Goal: Information Seeking & Learning: Learn about a topic

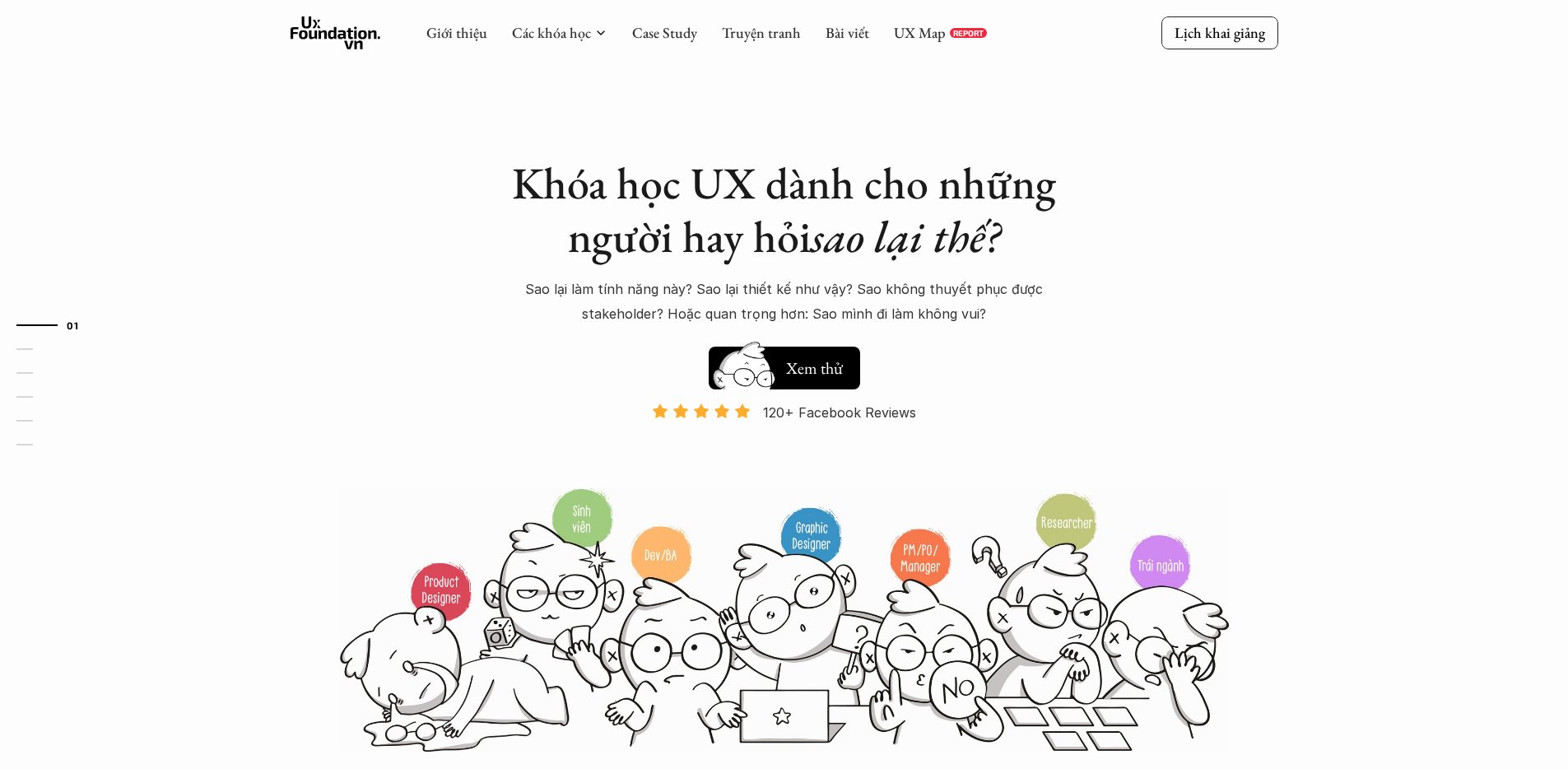
click at [953, 32] on p "REPORT" at bounding box center [968, 32] width 30 height 10
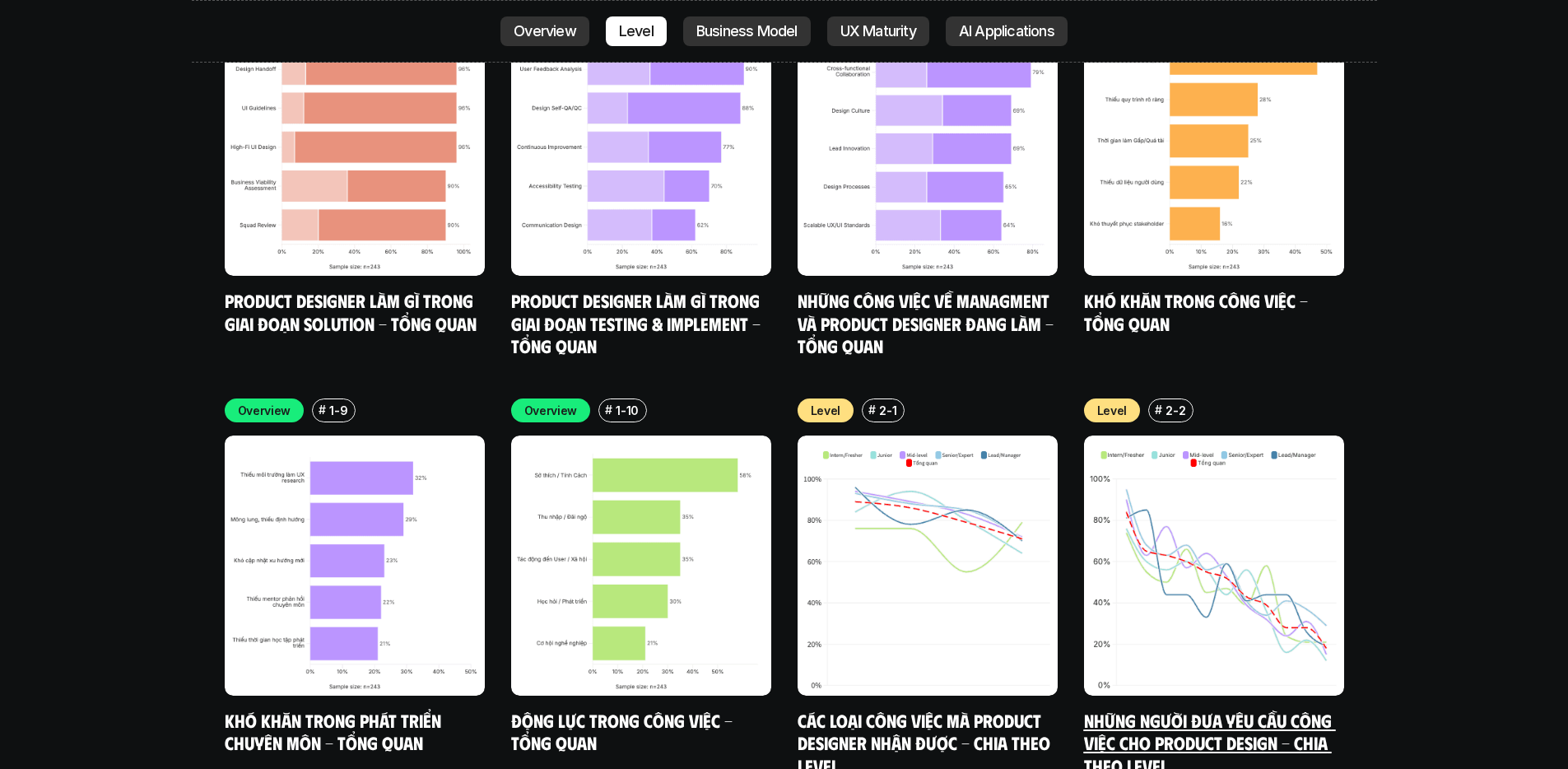
scroll to position [5629, 0]
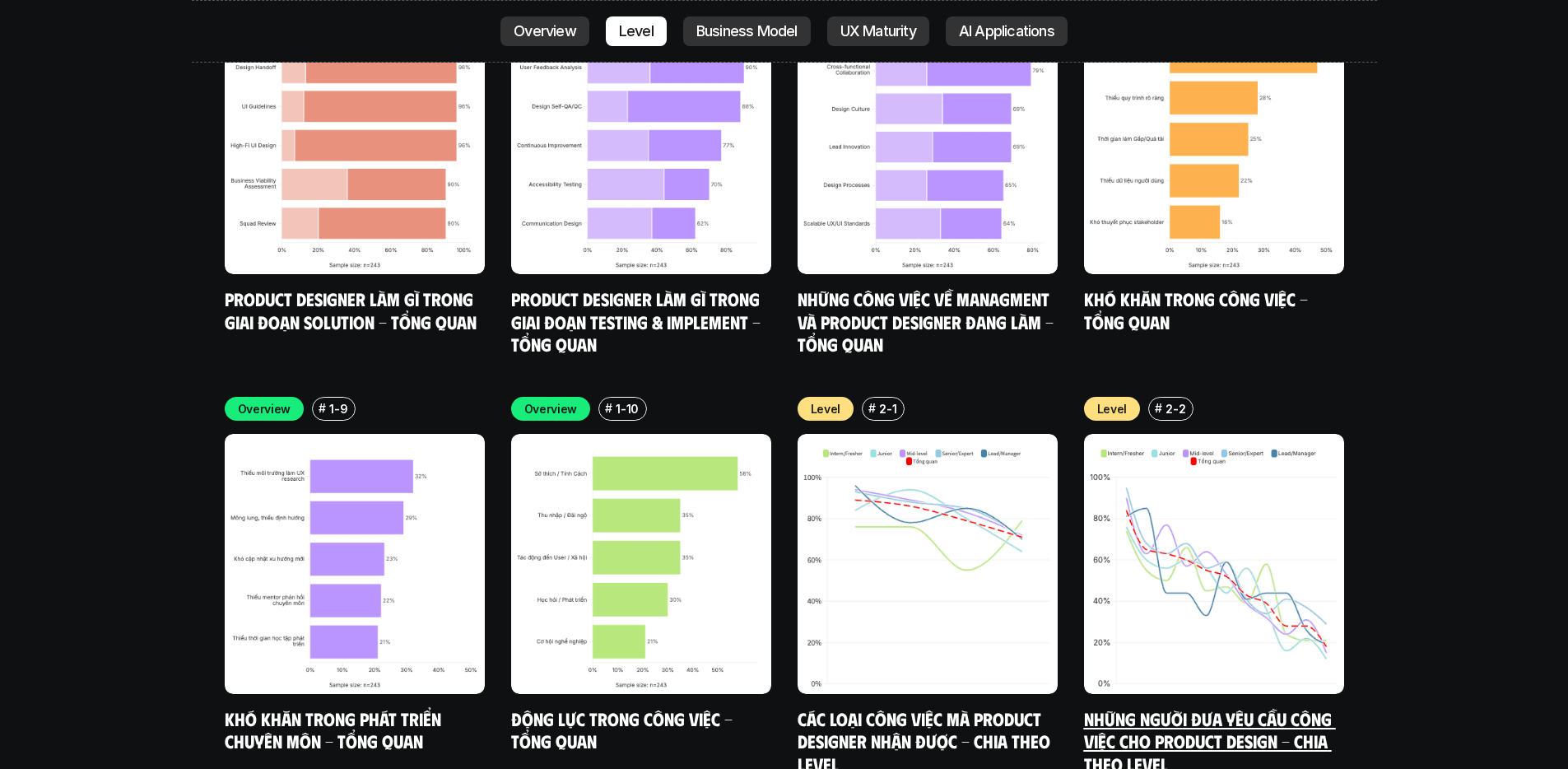
click at [1246, 463] on img at bounding box center [1215, 564] width 260 height 260
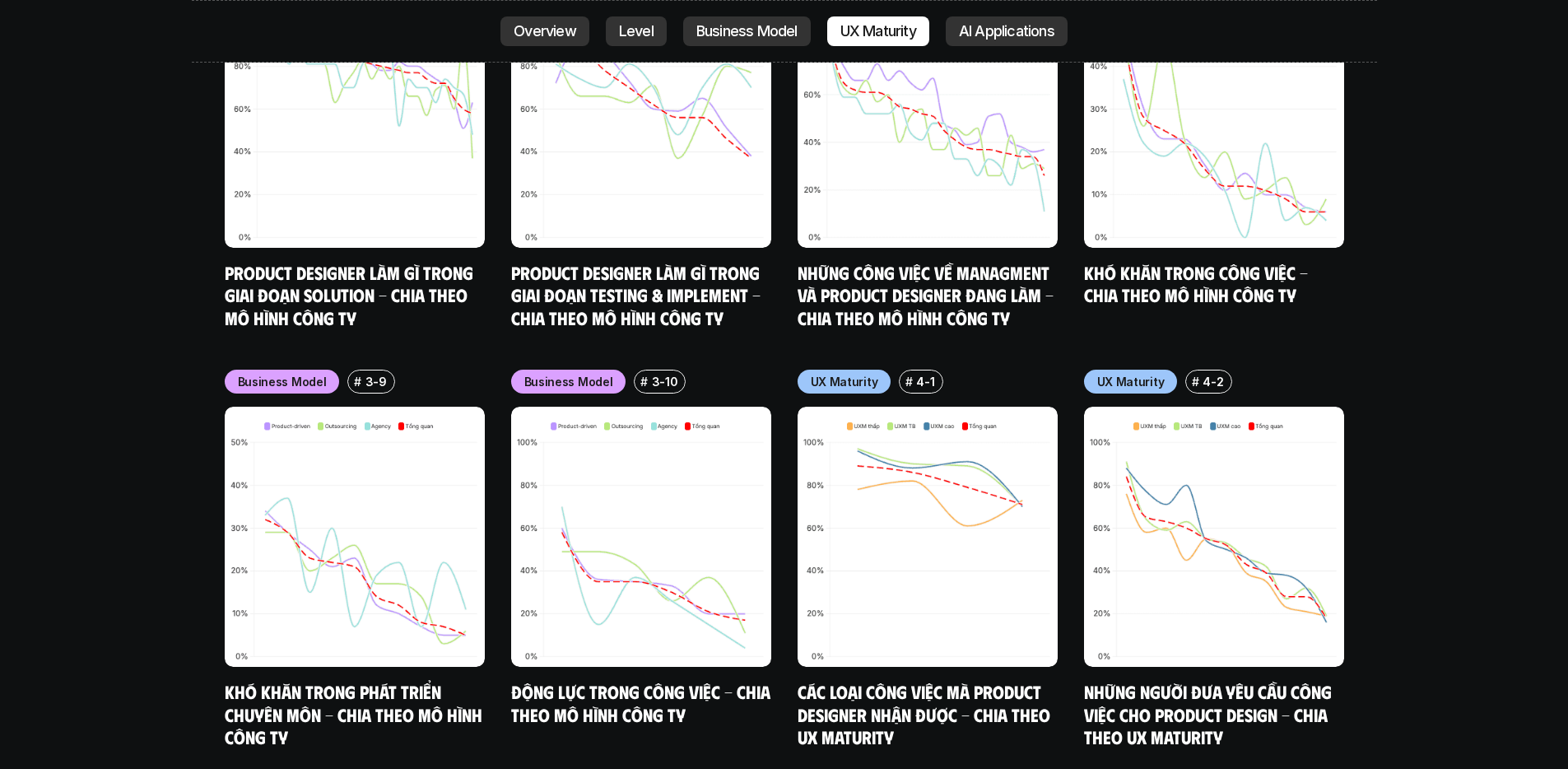
scroll to position [7761, 0]
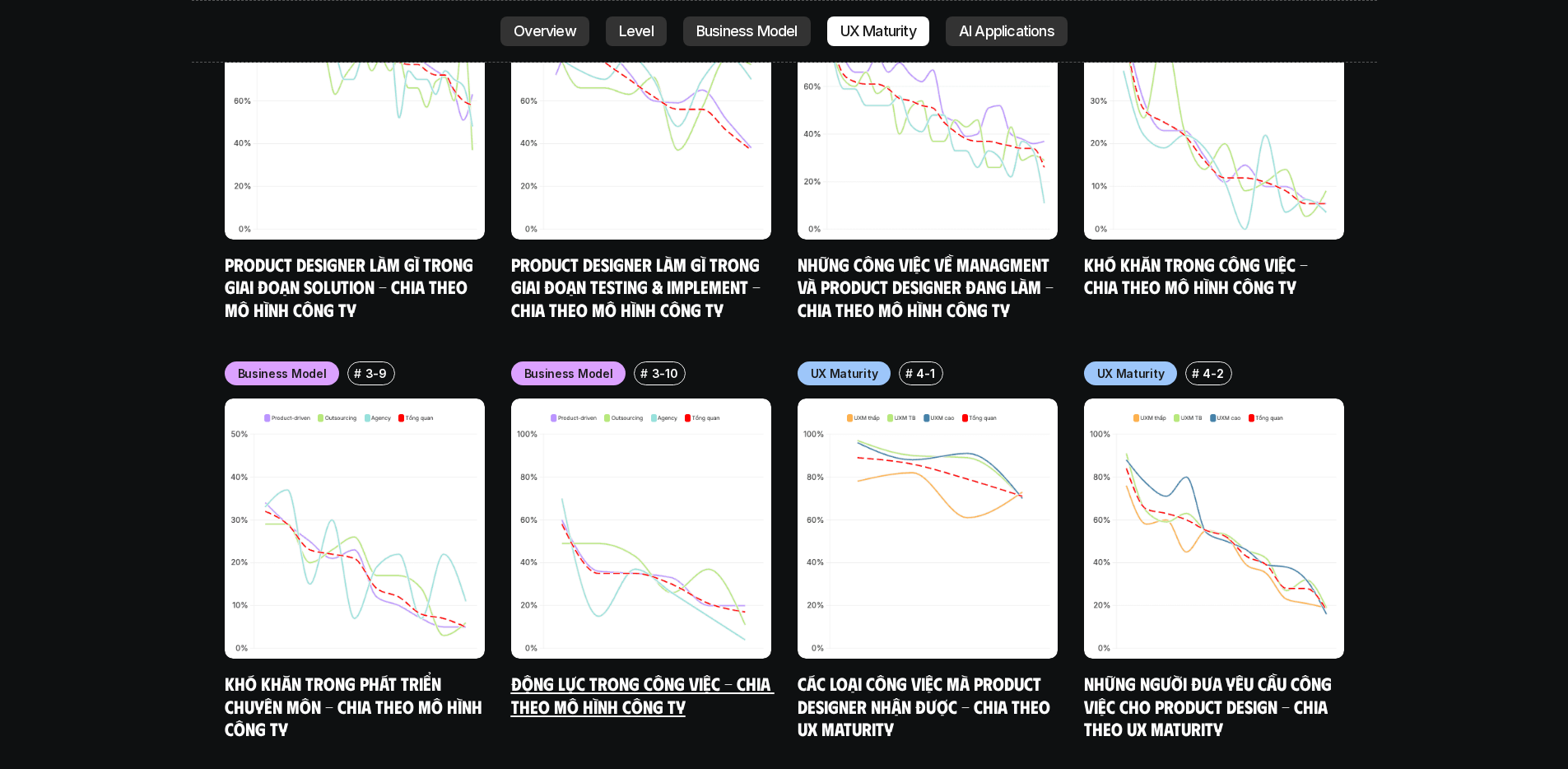
click at [641, 459] on img at bounding box center [641, 529] width 260 height 260
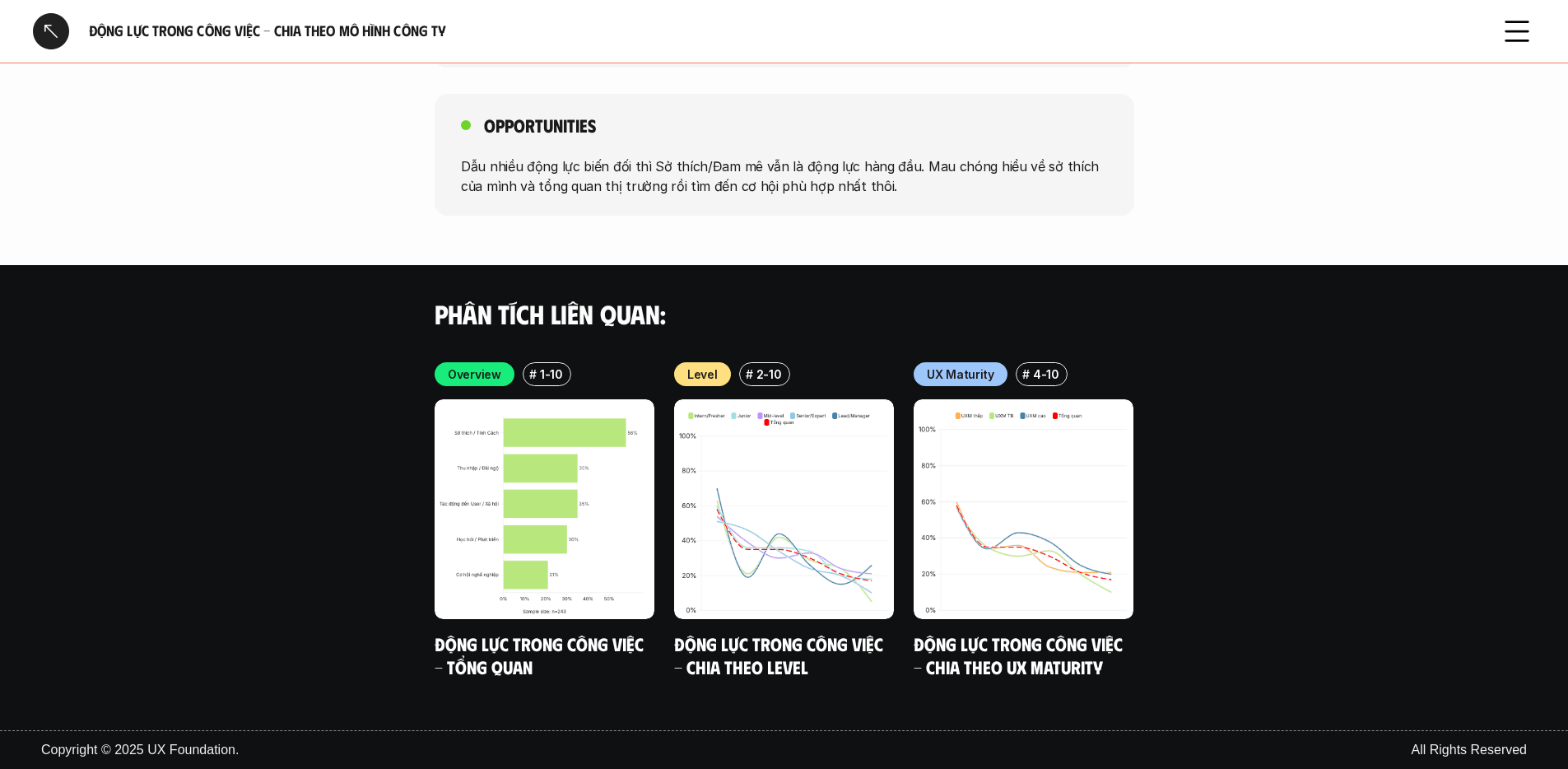
scroll to position [2767, 0]
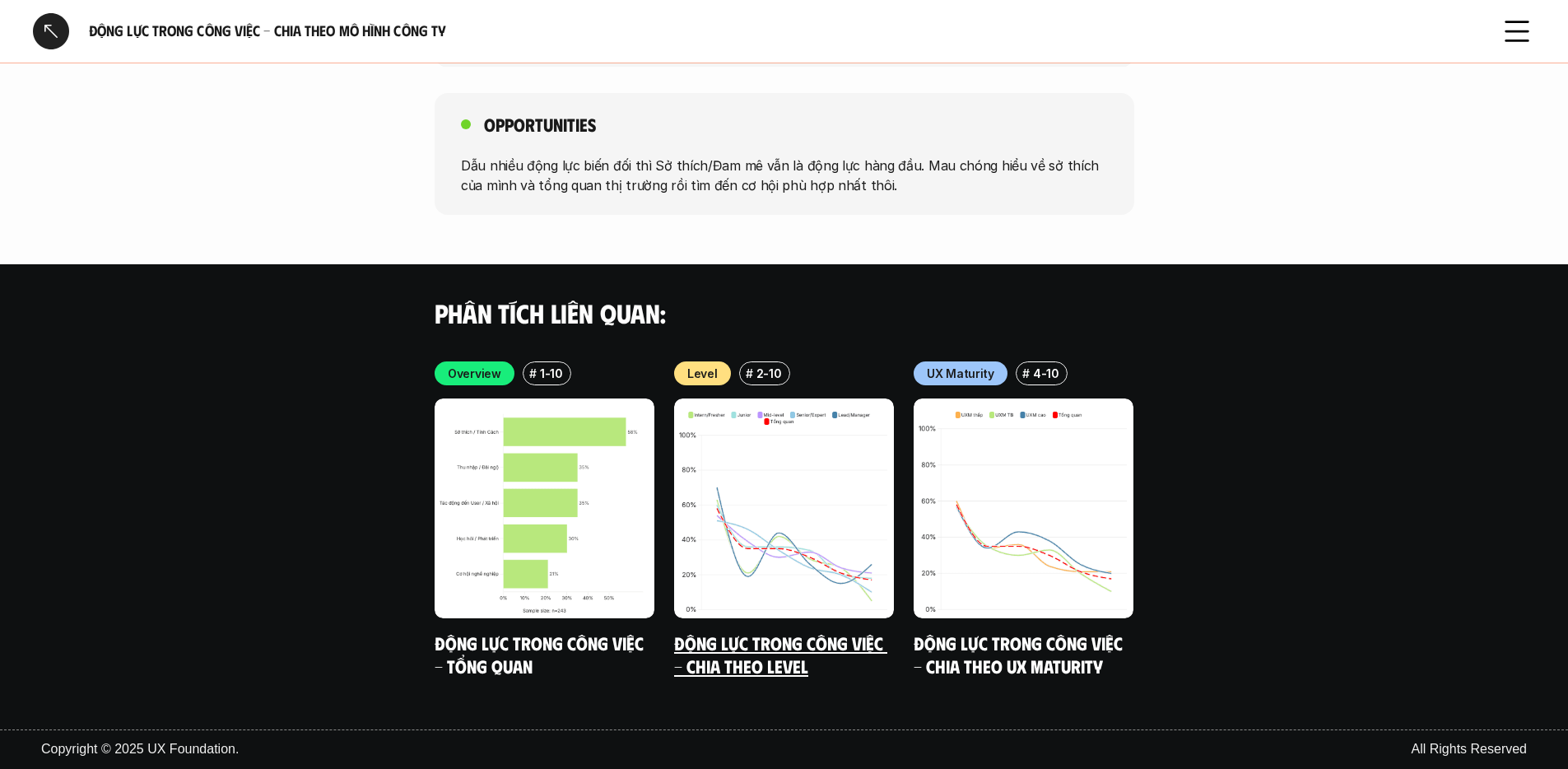
click at [820, 523] on img at bounding box center [784, 509] width 220 height 220
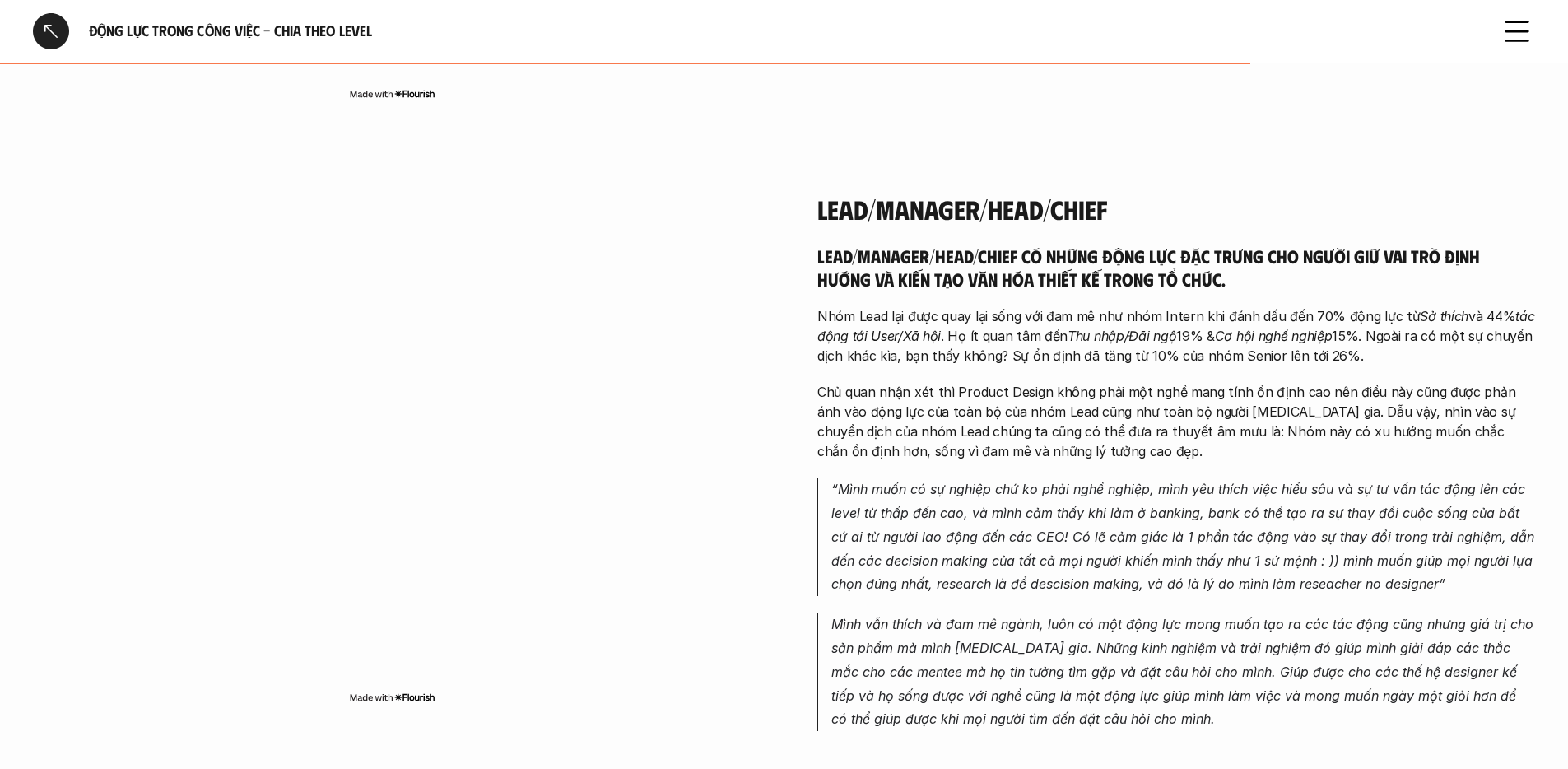
scroll to position [3602, 0]
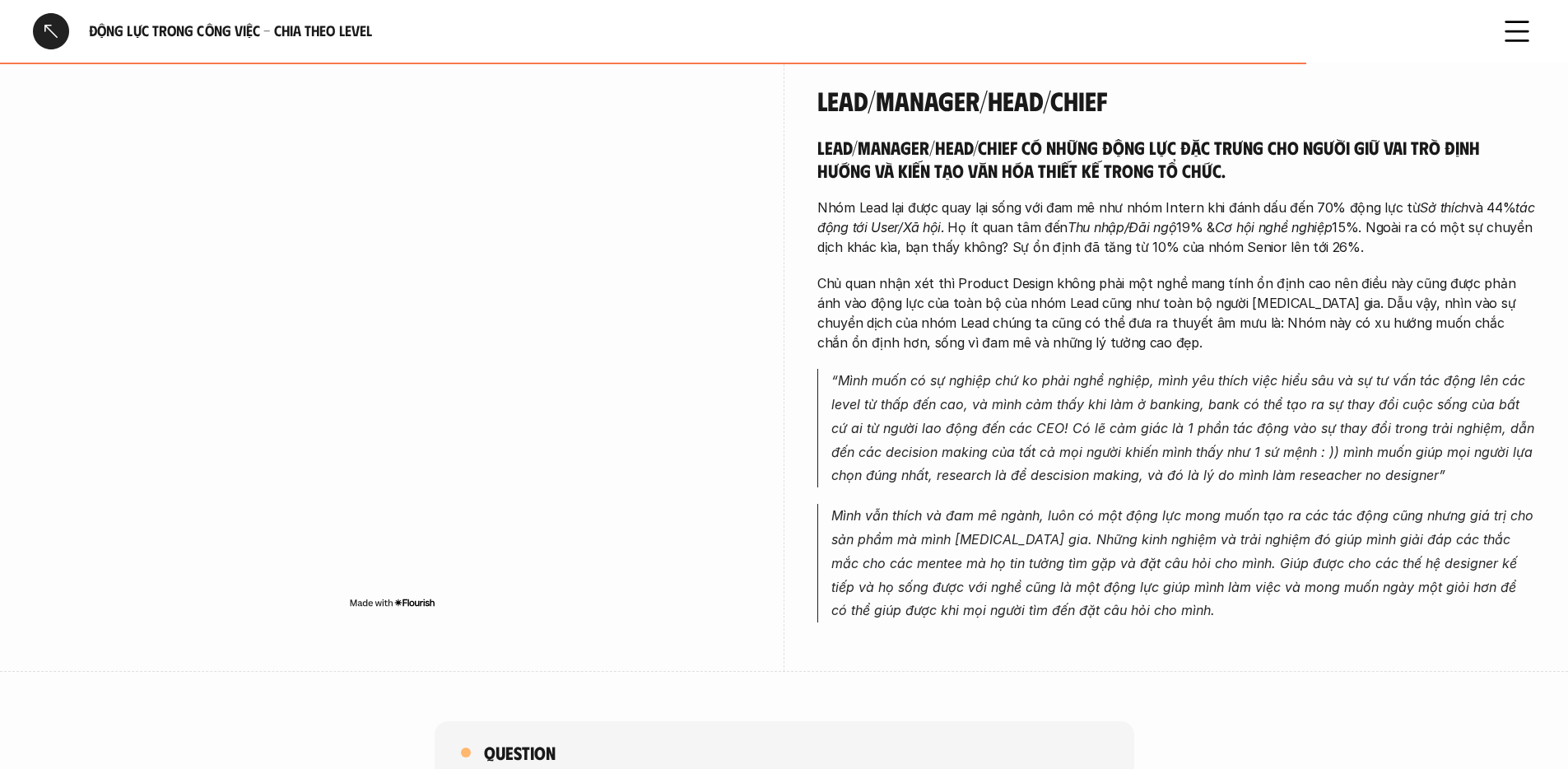
click at [990, 508] on em "Mình vẫn thích và đam mê ngành, luôn có một động lực mong muốn tạo ra các tác đ…" at bounding box center [1184, 563] width 706 height 111
click at [992, 508] on em "Mình vẫn thích và đam mê ngành, luôn có một động lực mong muốn tạo ra các tác đ…" at bounding box center [1184, 563] width 706 height 111
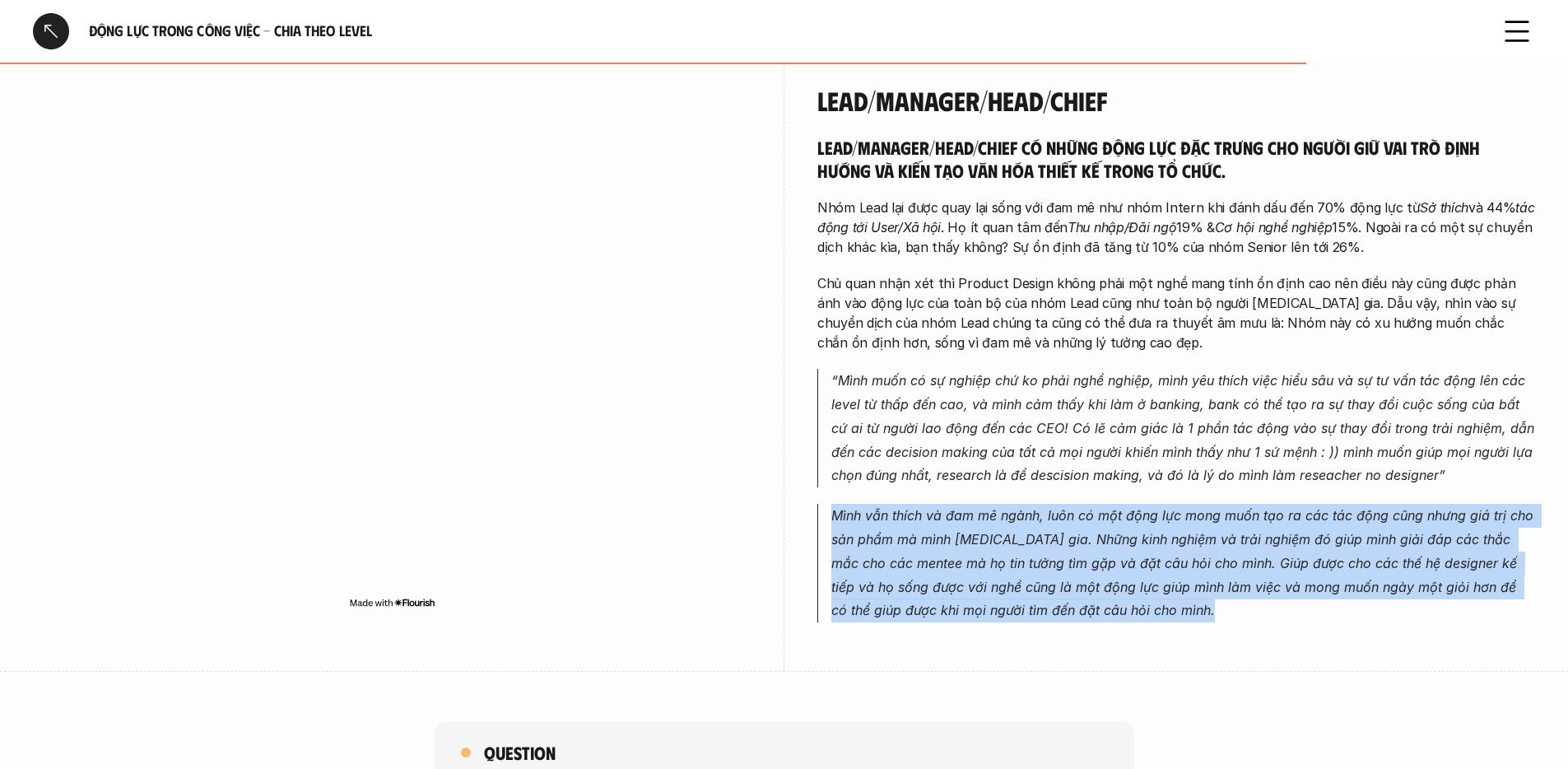
click at [994, 508] on em "Mình vẫn thích và đam mê ngành, luôn có một động lực mong muốn tạo ra các tác đ…" at bounding box center [1184, 563] width 706 height 111
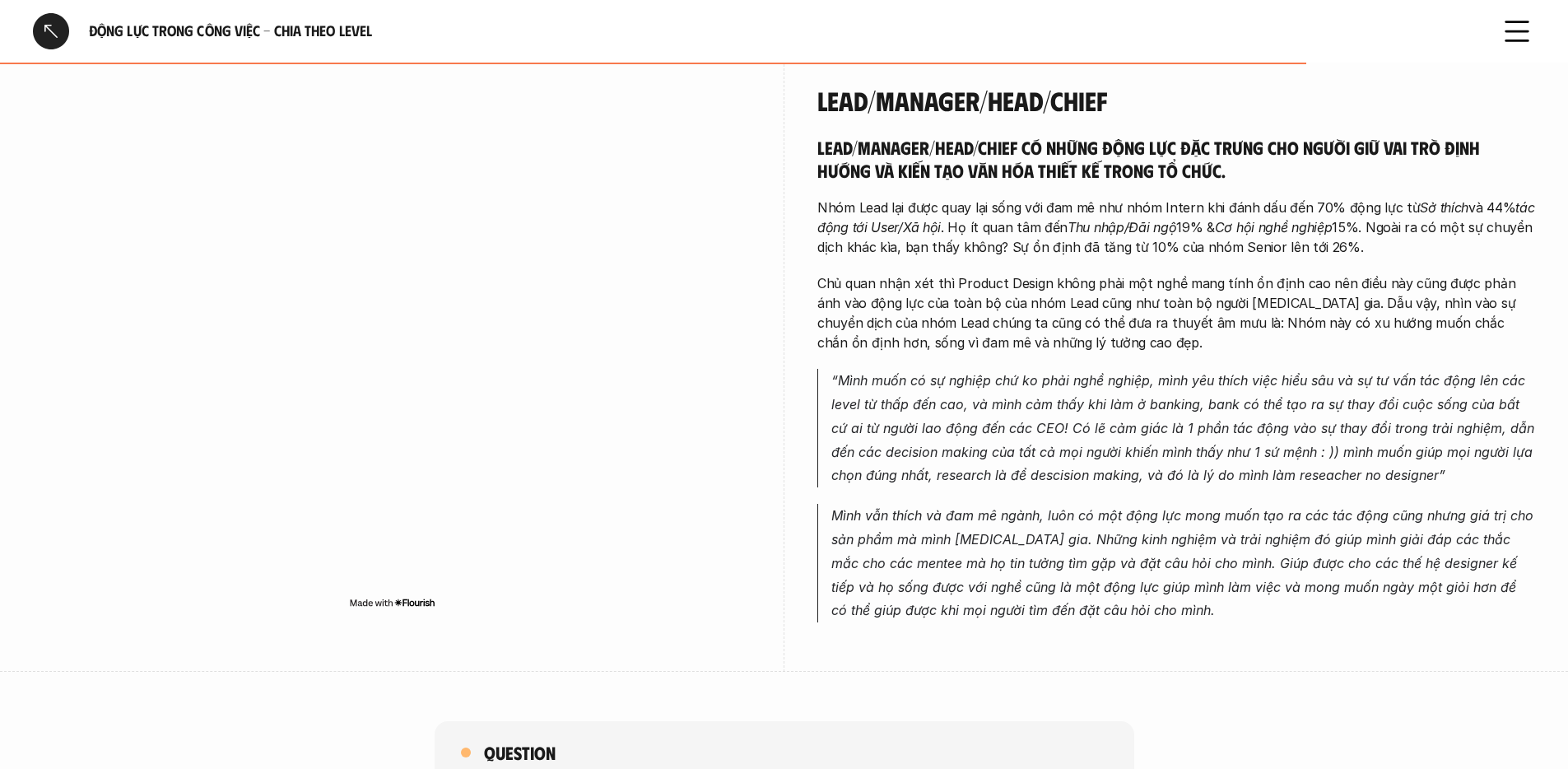
click at [1119, 553] on p "Mình vẫn thích và đam mê ngành, luôn có một động lực mong muốn tạo ra các tác đ…" at bounding box center [1183, 563] width 704 height 118
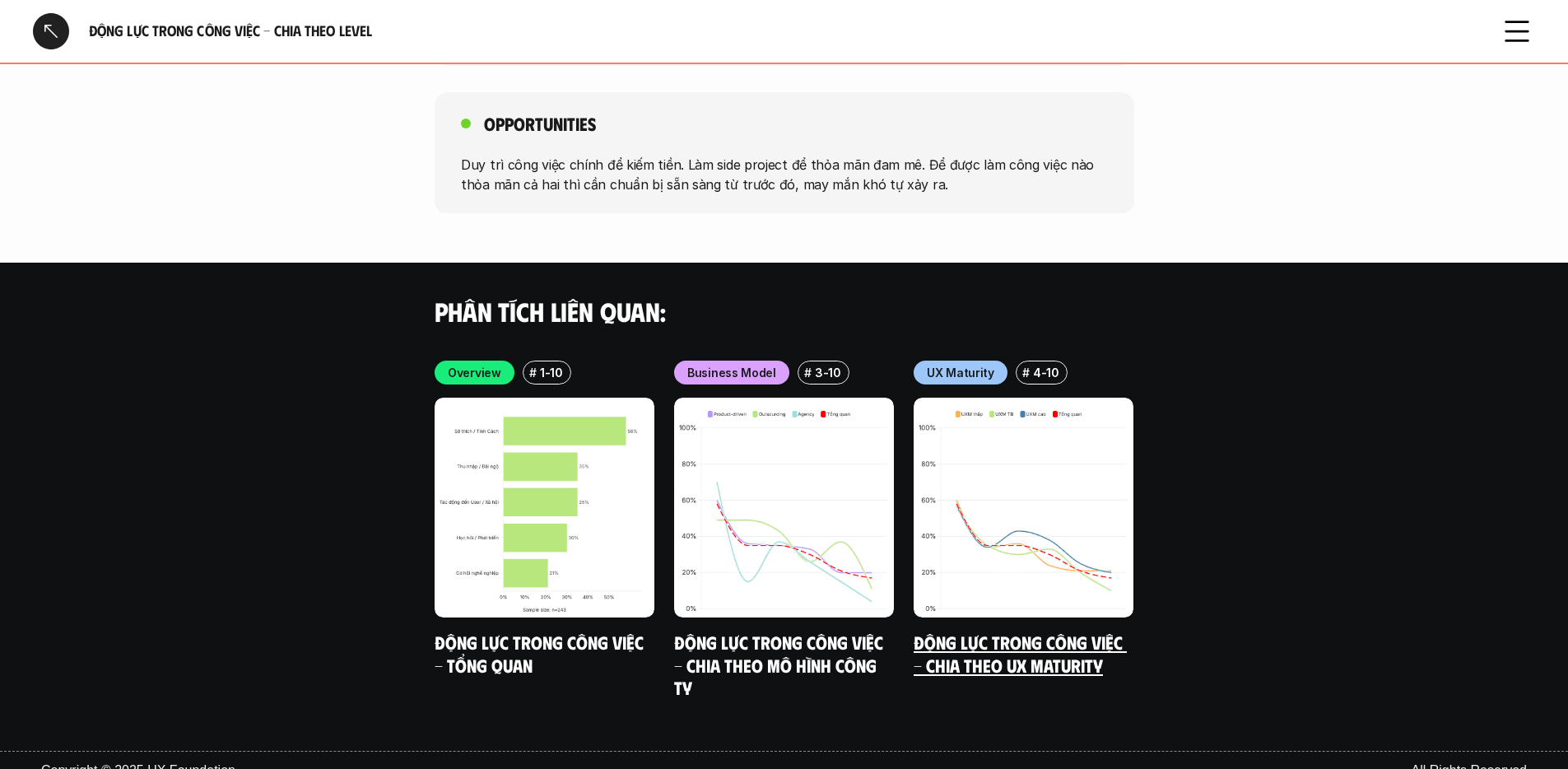
scroll to position [4381, 0]
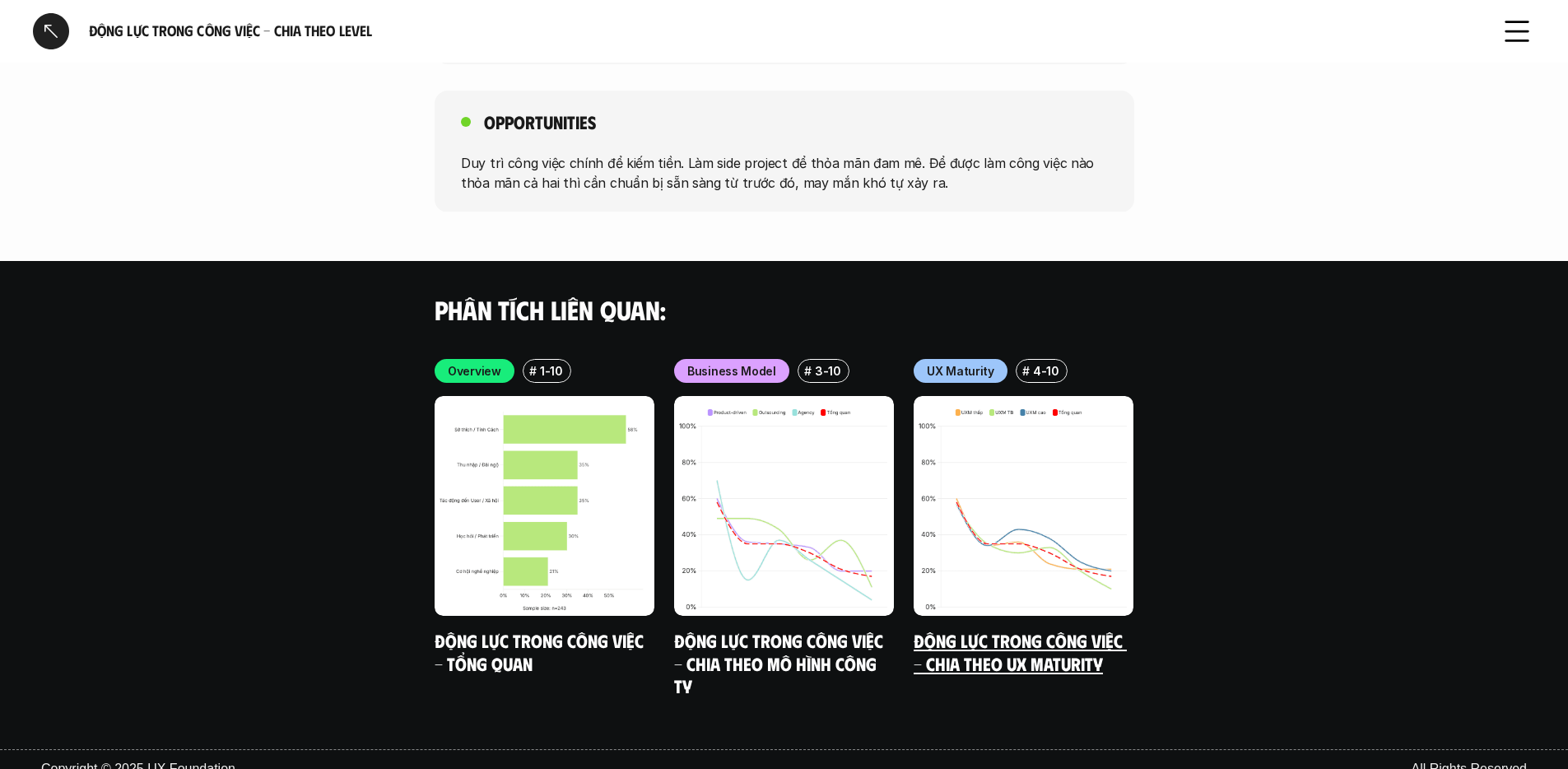
click at [1064, 630] on link "Động lực trong công việc - Chia theo UX Maturity" at bounding box center [1020, 652] width 213 height 45
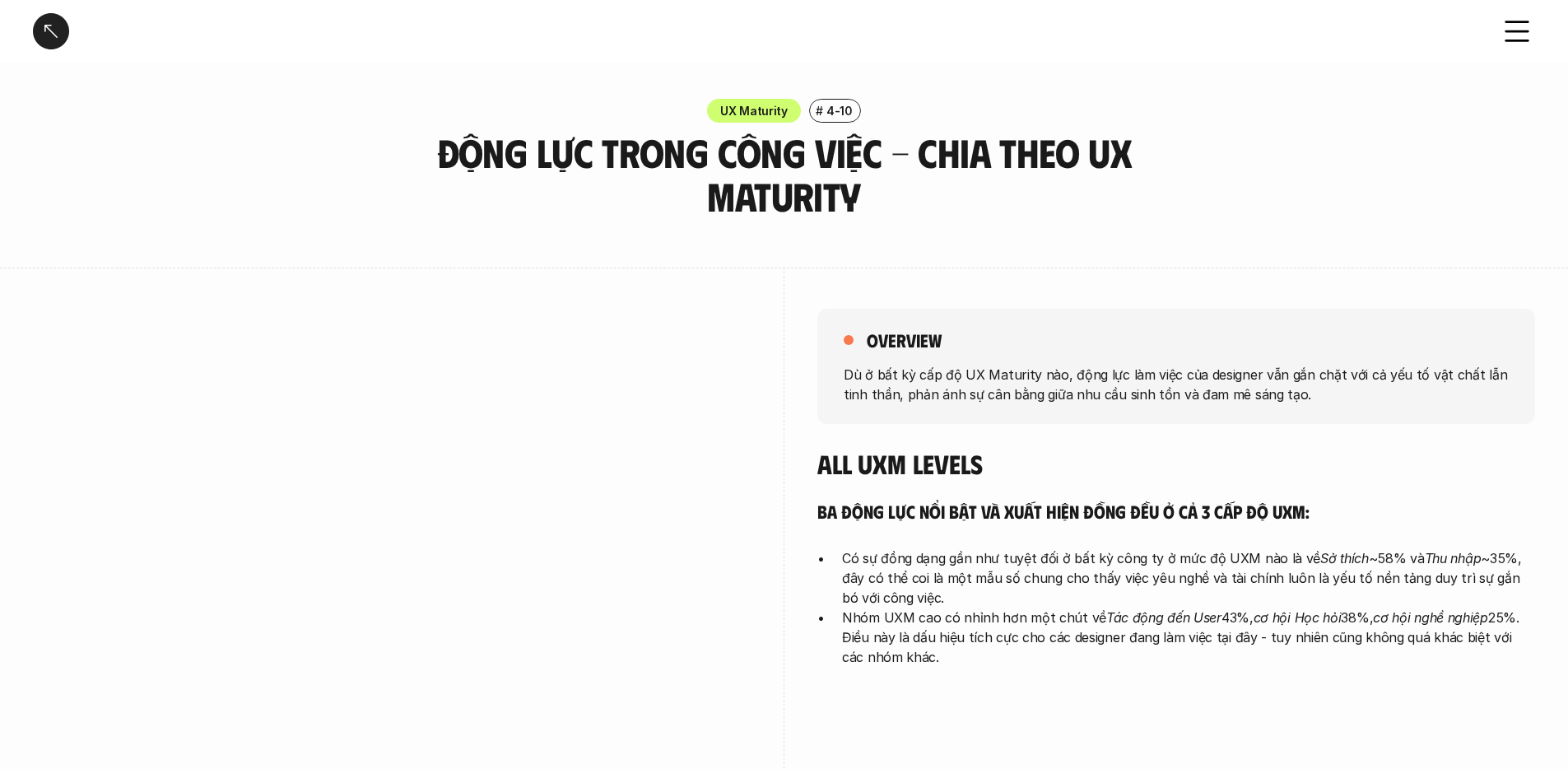
drag, startPoint x: 1156, startPoint y: 493, endPoint x: 1186, endPoint y: 493, distance: 30.0
click at [1186, 493] on div "All UXM levels Ba động lực nổi bật và xuất hiện đồng đều ở cả 3 cấp độ UXM: Có …" at bounding box center [1177, 557] width 718 height 219
drag, startPoint x: 1011, startPoint y: 513, endPoint x: 1208, endPoint y: 515, distance: 197.0
click at [1208, 515] on h5 "Ba động lực nổi bật và xuất hiện đồng đều ở cả 3 cấp độ UXM:" at bounding box center [1177, 511] width 718 height 23
click at [1210, 513] on h5 "Ba động lực nổi bật và xuất hiện đồng đều ở cả 3 cấp độ UXM:" at bounding box center [1177, 511] width 718 height 23
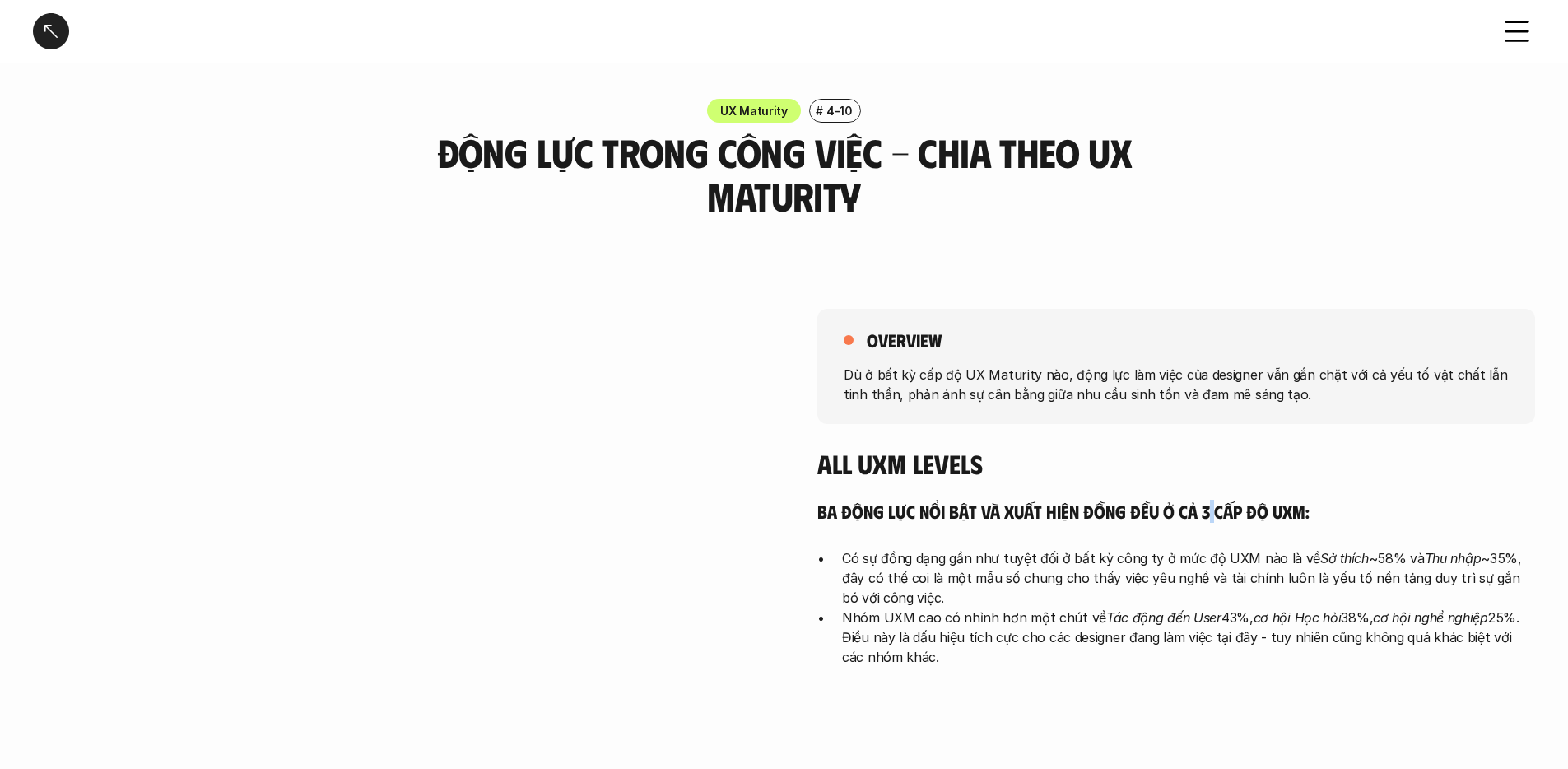
click at [1210, 513] on h5 "Ba động lực nổi bật và xuất hiện đồng đều ở cả 3 cấp độ UXM:" at bounding box center [1177, 511] width 718 height 23
click at [1210, 512] on h5 "Ba động lực nổi bật và xuất hiện đồng đều ở cả 3 cấp độ UXM:" at bounding box center [1177, 511] width 718 height 23
